Goal: Task Accomplishment & Management: Complete application form

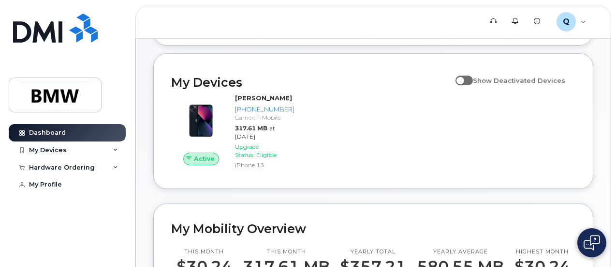
scroll to position [97, 0]
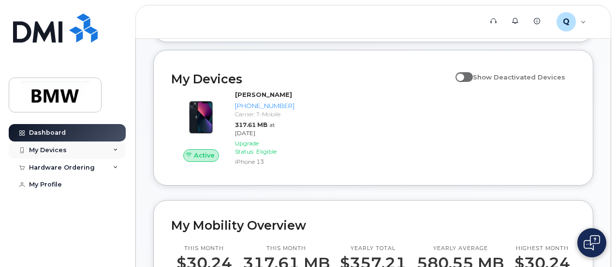
click at [64, 148] on div "My Devices" at bounding box center [48, 150] width 38 height 8
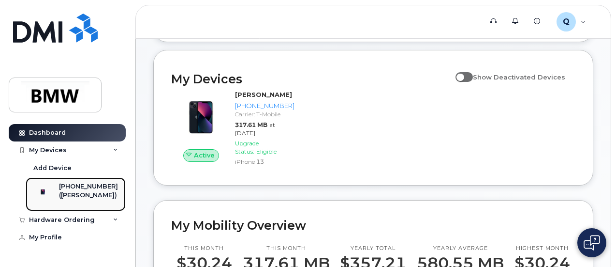
click at [79, 192] on div "([PERSON_NAME])" at bounding box center [88, 195] width 59 height 9
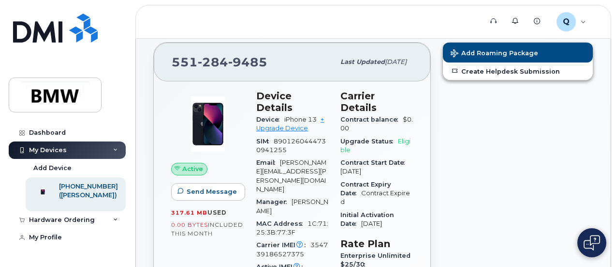
scroll to position [97, 0]
click at [117, 222] on icon at bounding box center [115, 219] width 5 height 5
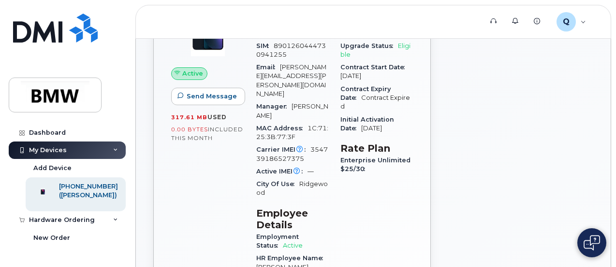
scroll to position [193, 0]
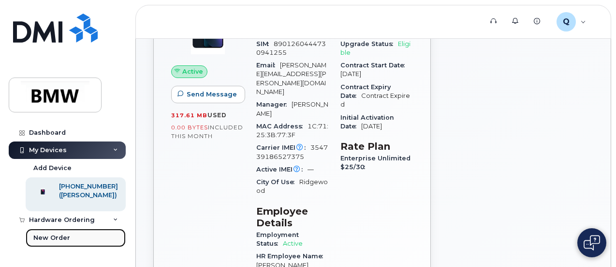
click at [63, 242] on div "New Order" at bounding box center [51, 237] width 37 height 9
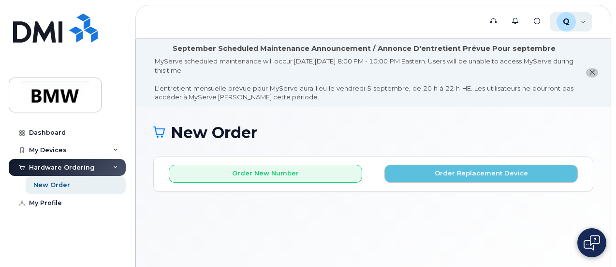
click at [584, 20] on div "Q Q487146 Employee" at bounding box center [571, 21] width 43 height 19
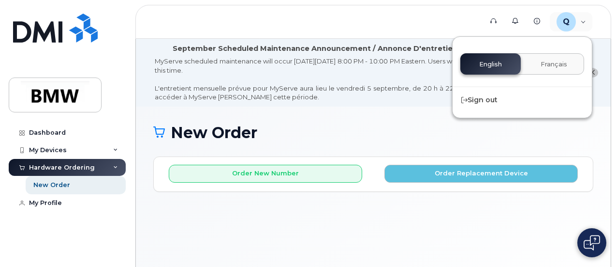
click at [503, 64] on div "English Français" at bounding box center [523, 63] width 124 height 21
click at [408, 224] on div "New Order × Share This Order If you want to allow others to create or edit orde…" at bounding box center [373, 207] width 475 height 202
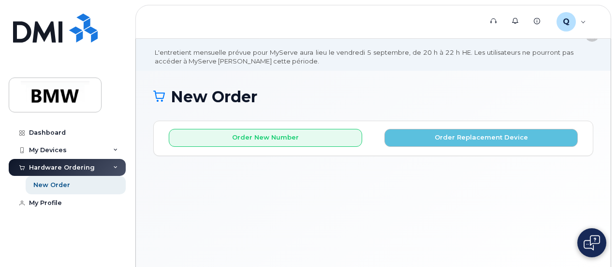
scroll to position [24, 0]
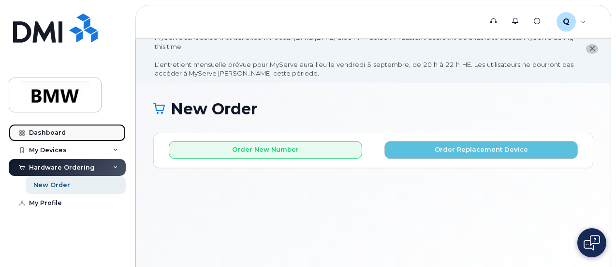
click at [57, 136] on div "Dashboard" at bounding box center [47, 133] width 37 height 8
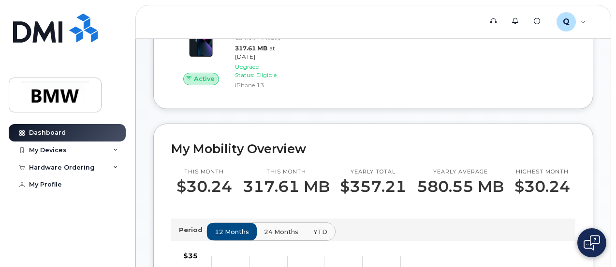
scroll to position [39, 0]
